Goal: Task Accomplishment & Management: Use online tool/utility

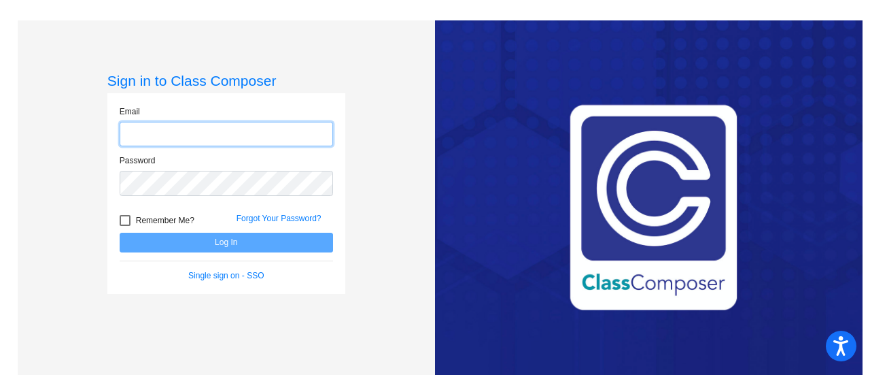
type input "[EMAIL_ADDRESS][DOMAIN_NAME]"
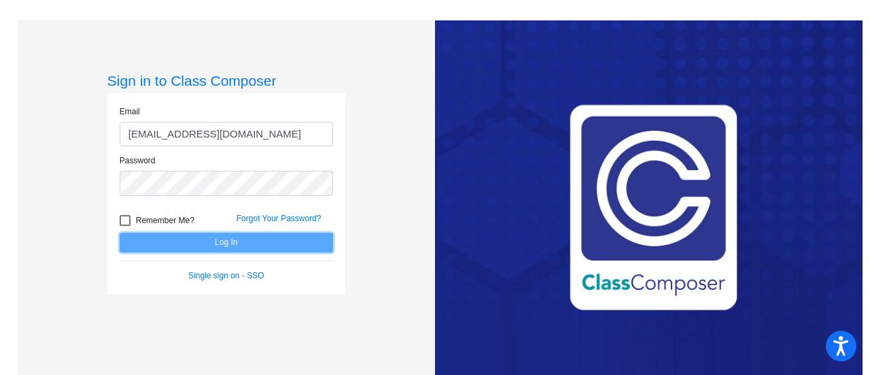
click at [182, 241] on button "Log In" at bounding box center [227, 243] width 214 height 20
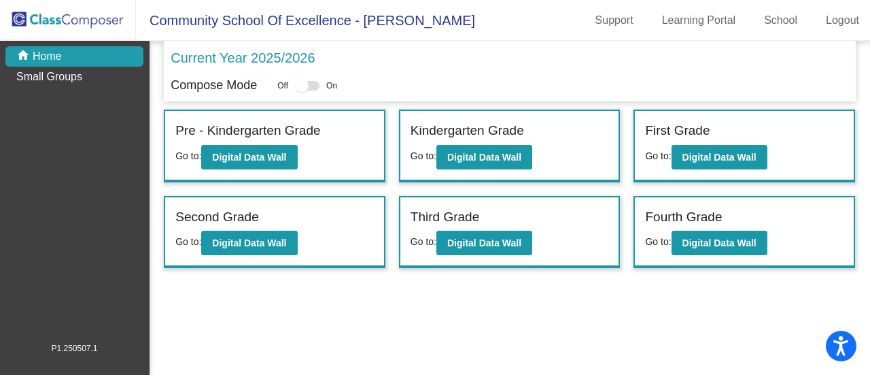
click at [437, 237] on span "Go to:" at bounding box center [424, 241] width 26 height 11
click at [472, 248] on button "Digital Data Wall" at bounding box center [485, 243] width 96 height 24
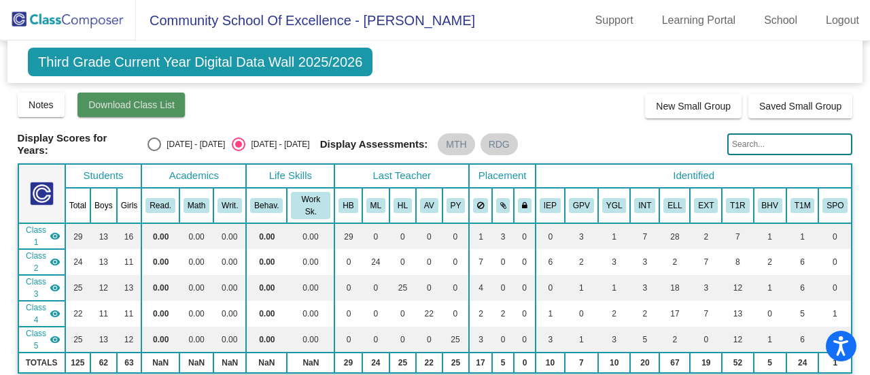
click at [144, 114] on button "Download Class List" at bounding box center [132, 104] width 108 height 24
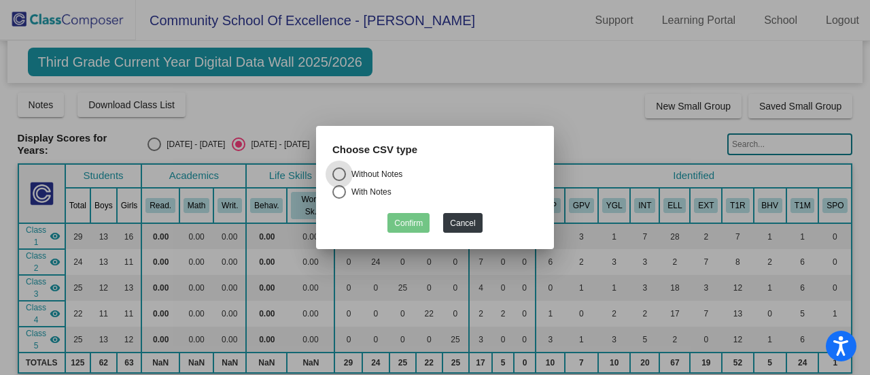
click at [341, 191] on div "Select an option" at bounding box center [340, 192] width 14 height 14
click at [339, 199] on input "With Notes" at bounding box center [339, 199] width 1 height 1
radio input "true"
click at [403, 224] on button "Confirm" at bounding box center [409, 223] width 42 height 20
